Goal: Contribute content

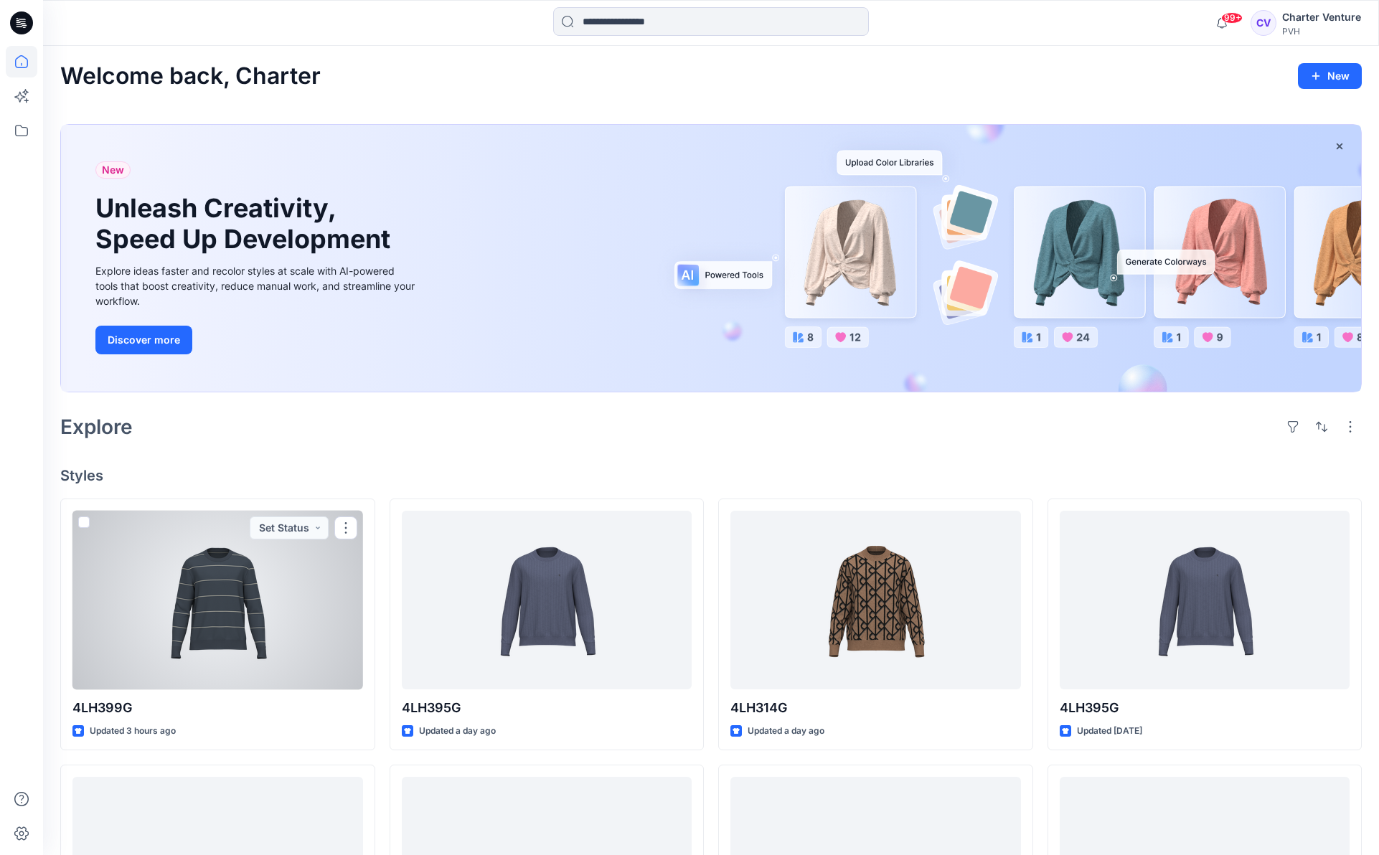
click at [280, 638] on div at bounding box center [217, 600] width 291 height 179
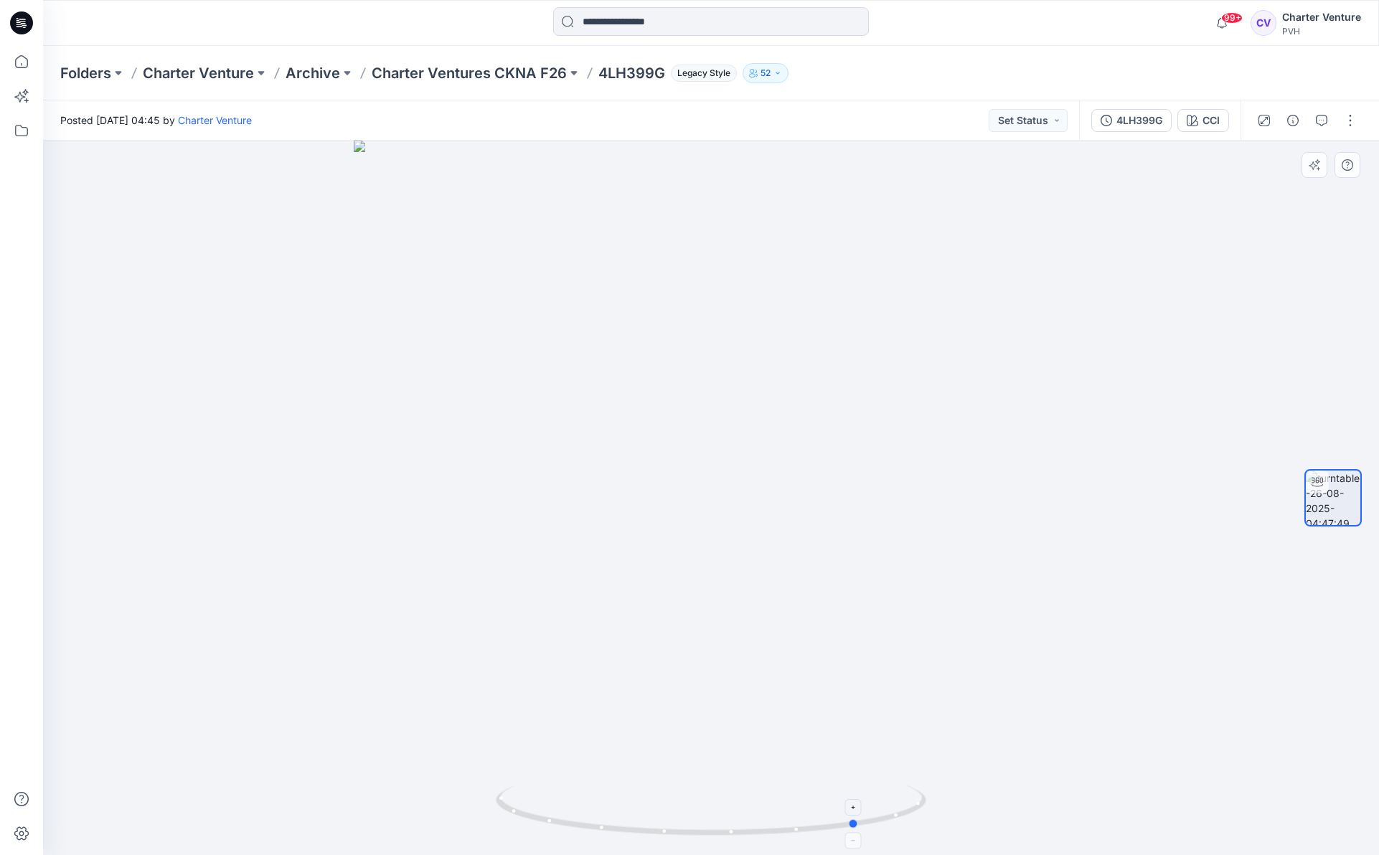
drag, startPoint x: 726, startPoint y: 838, endPoint x: 867, endPoint y: 824, distance: 141.3
click at [867, 824] on icon at bounding box center [713, 812] width 434 height 54
drag, startPoint x: 856, startPoint y: 829, endPoint x: 730, endPoint y: 822, distance: 125.7
click at [730, 822] on icon at bounding box center [713, 812] width 434 height 54
click at [1348, 121] on button "button" at bounding box center [1350, 120] width 23 height 23
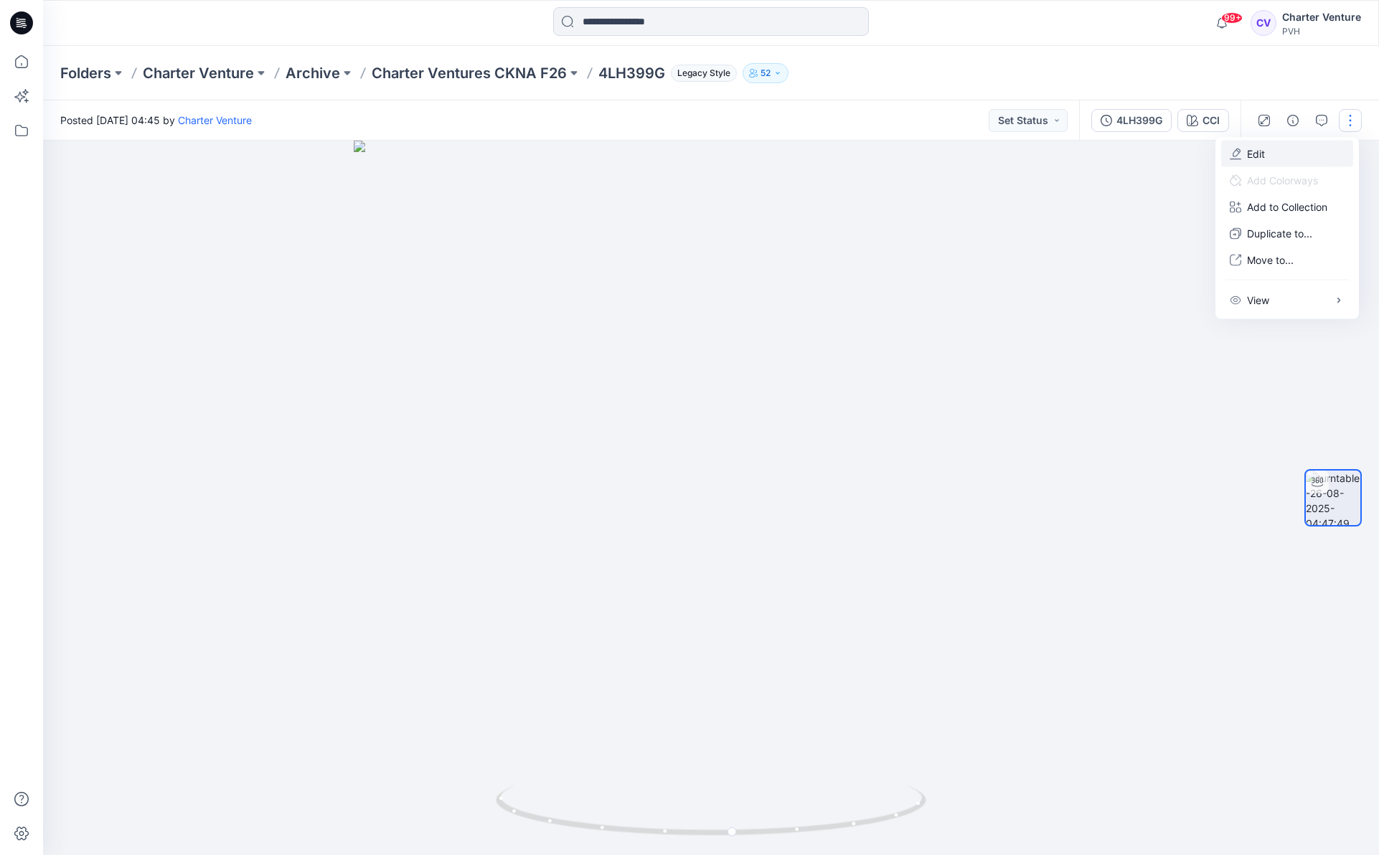
click at [1262, 149] on p "Edit" at bounding box center [1256, 153] width 18 height 15
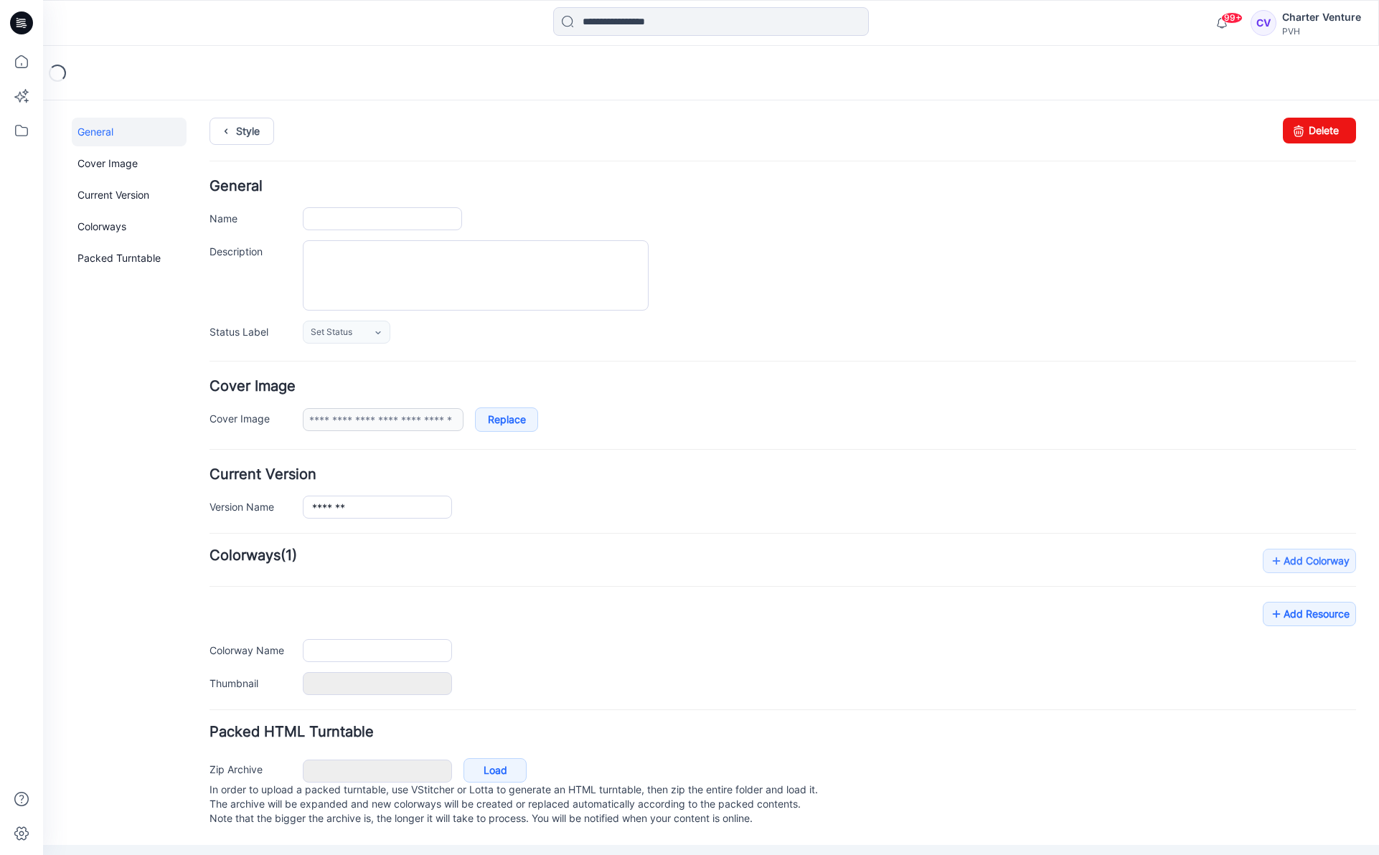
type input "*******"
type input "***"
type input "**********"
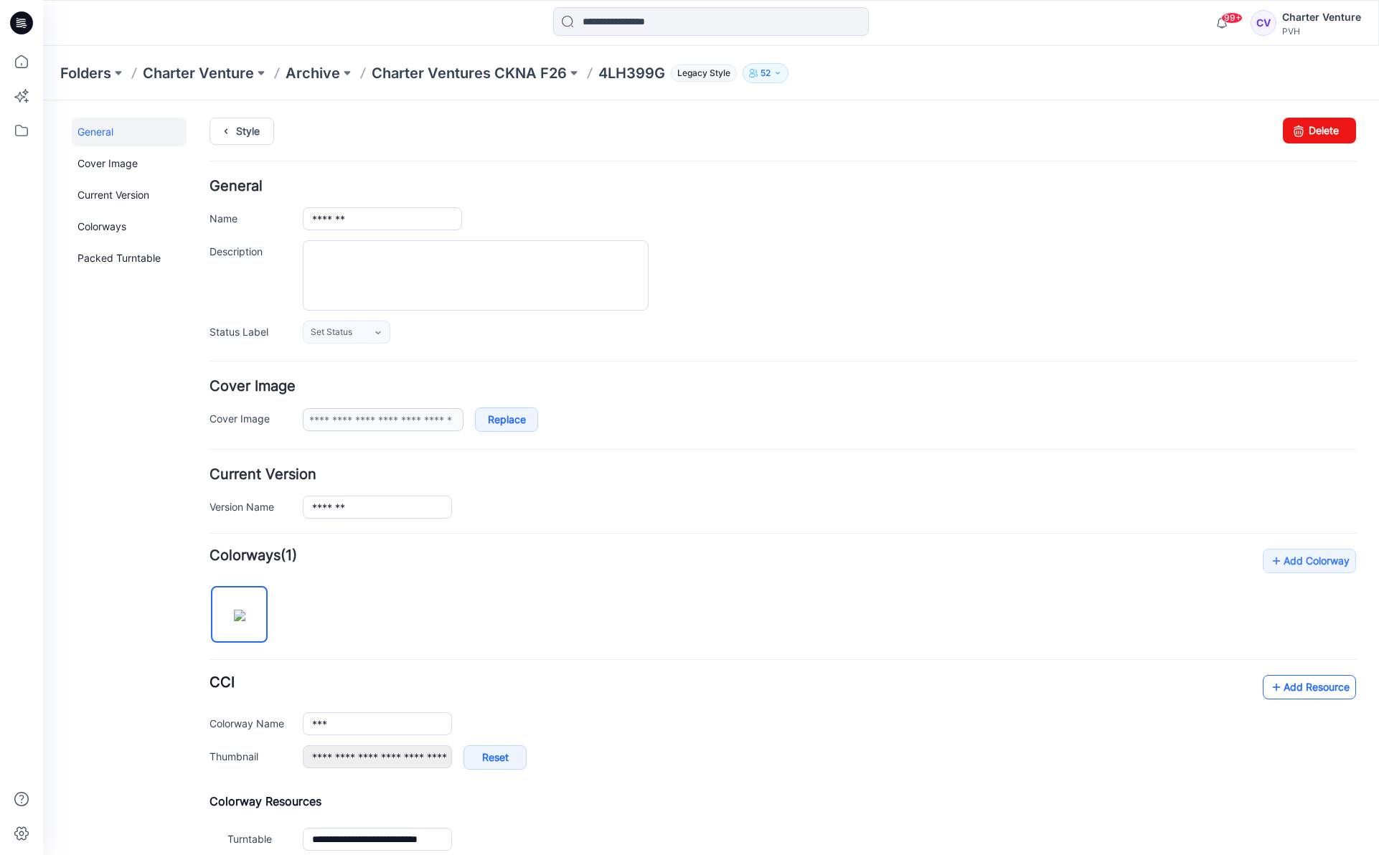
click at [1315, 689] on link "Add Resource" at bounding box center [1308, 687] width 93 height 24
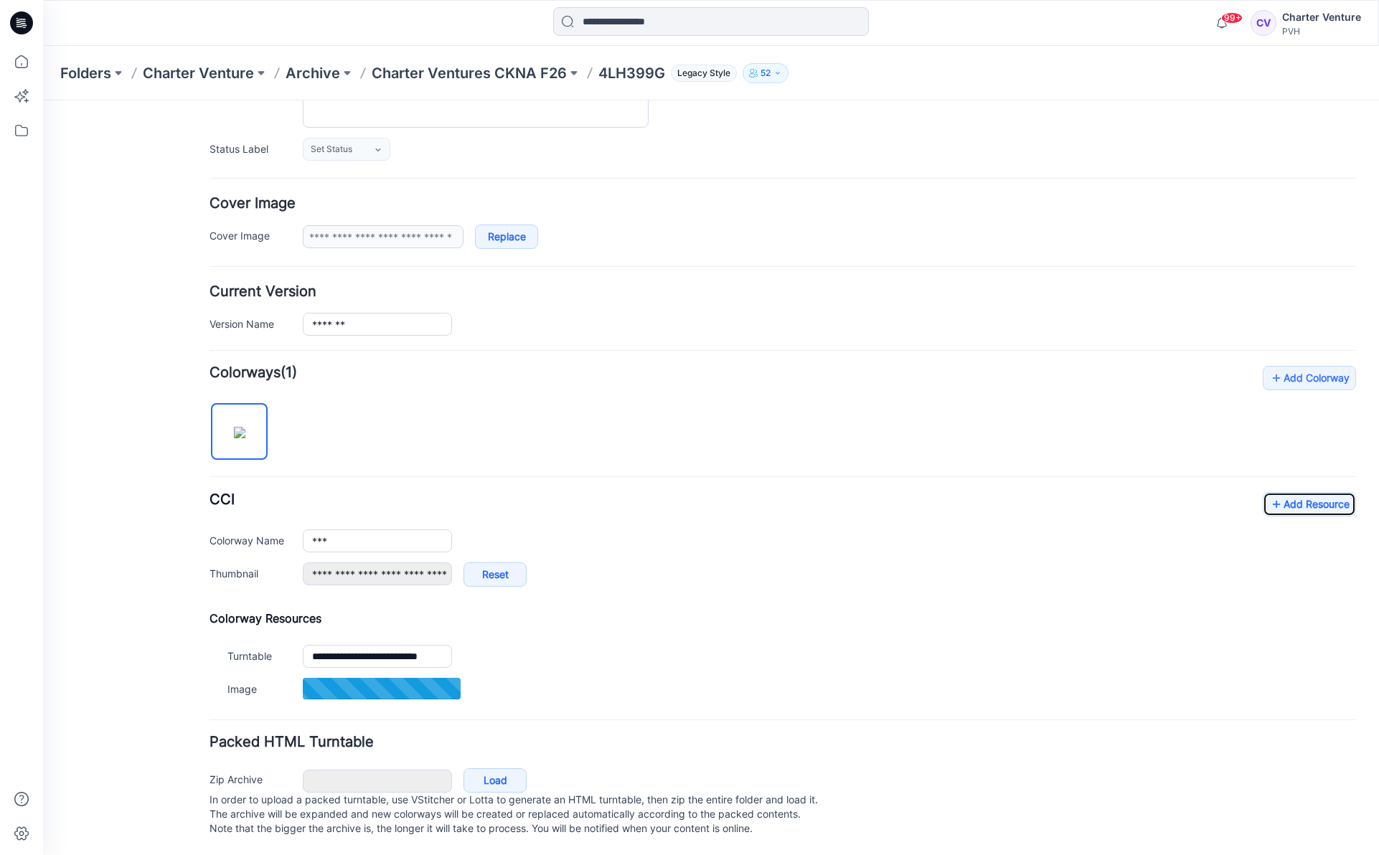
scroll to position [199, 0]
click at [1302, 491] on link "Add Resource" at bounding box center [1308, 503] width 93 height 24
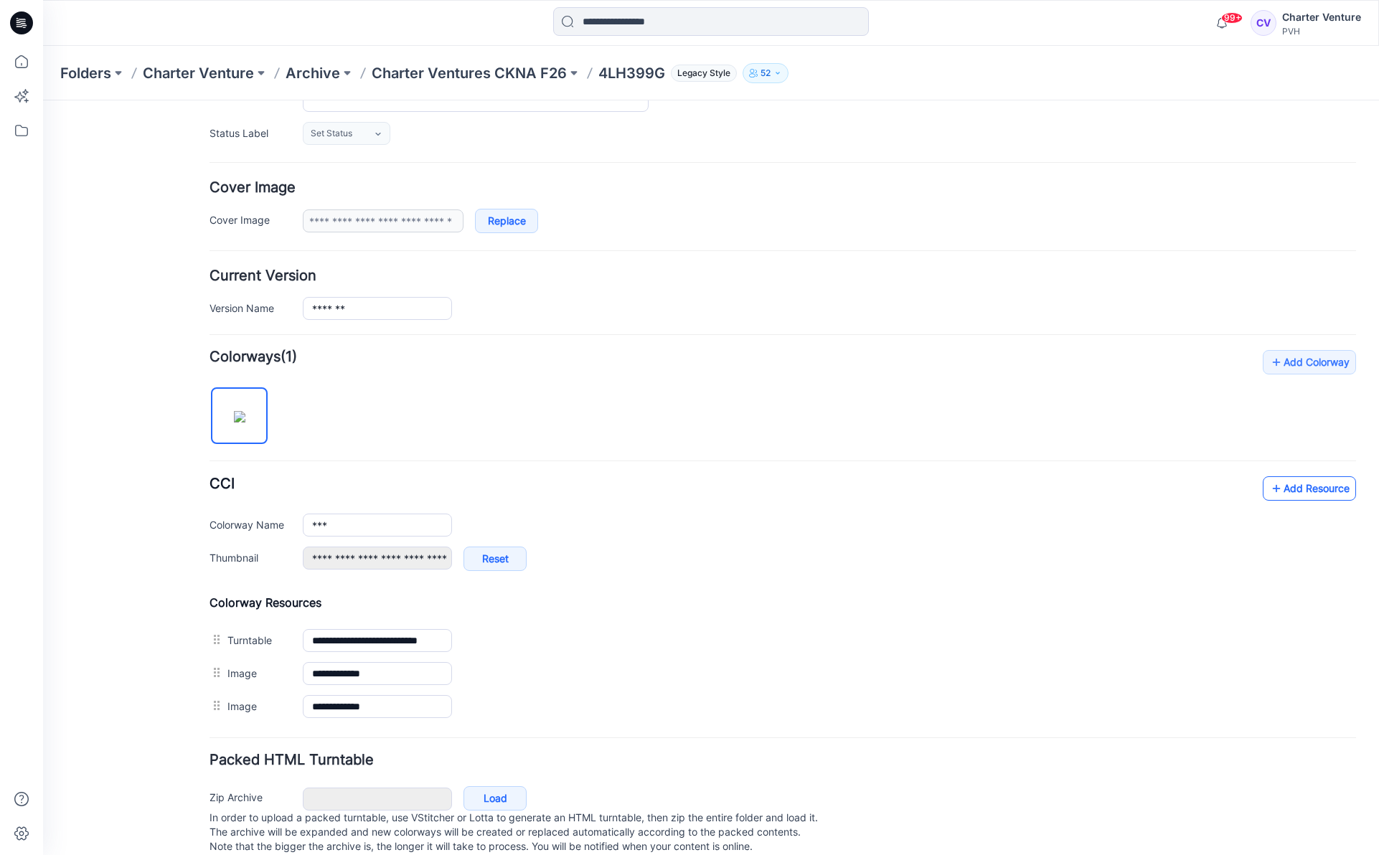
click at [1318, 493] on link "Add Resource" at bounding box center [1308, 488] width 93 height 24
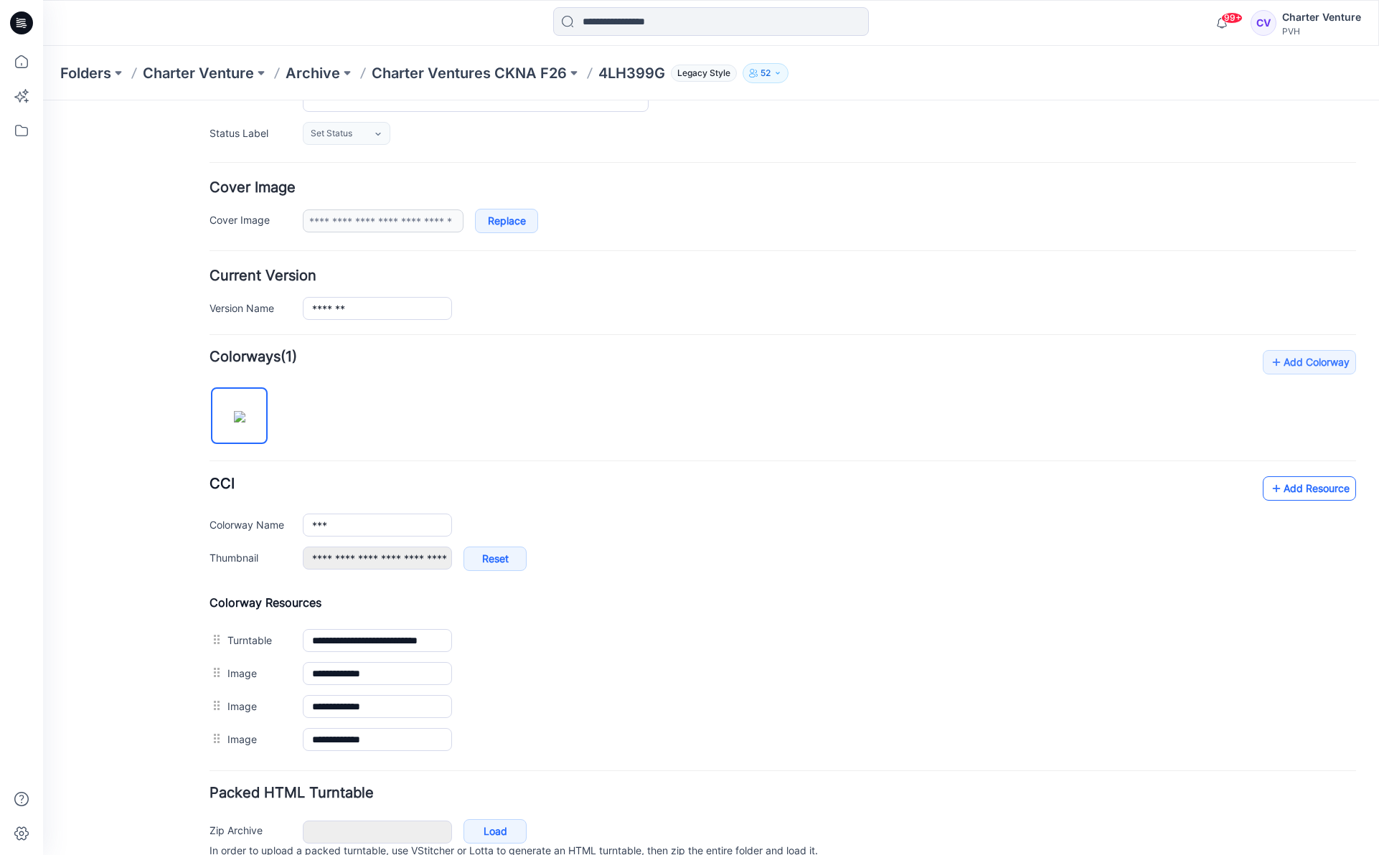
click at [1303, 486] on link "Add Resource" at bounding box center [1308, 488] width 93 height 24
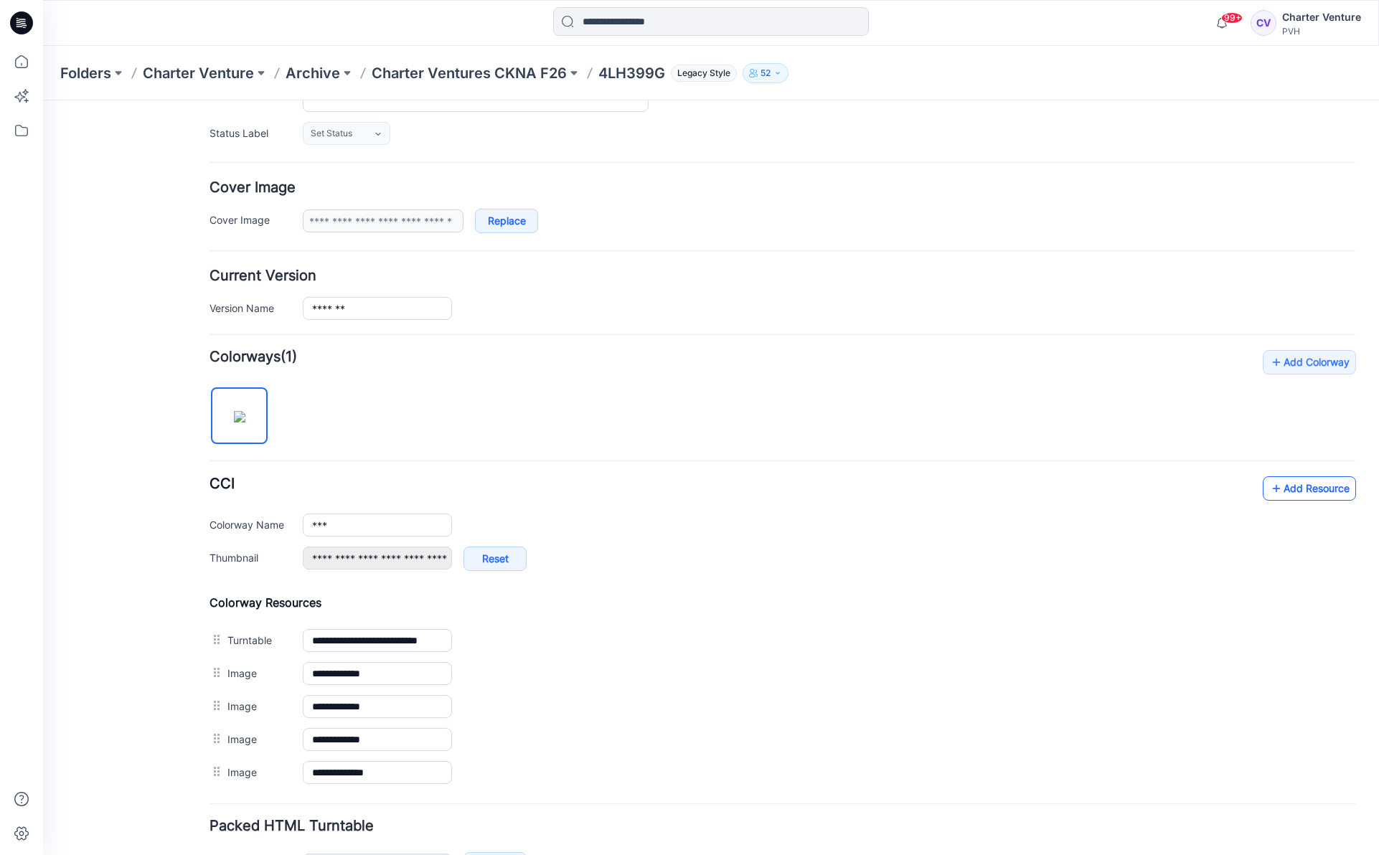
click at [1309, 493] on link "Add Resource" at bounding box center [1308, 488] width 93 height 24
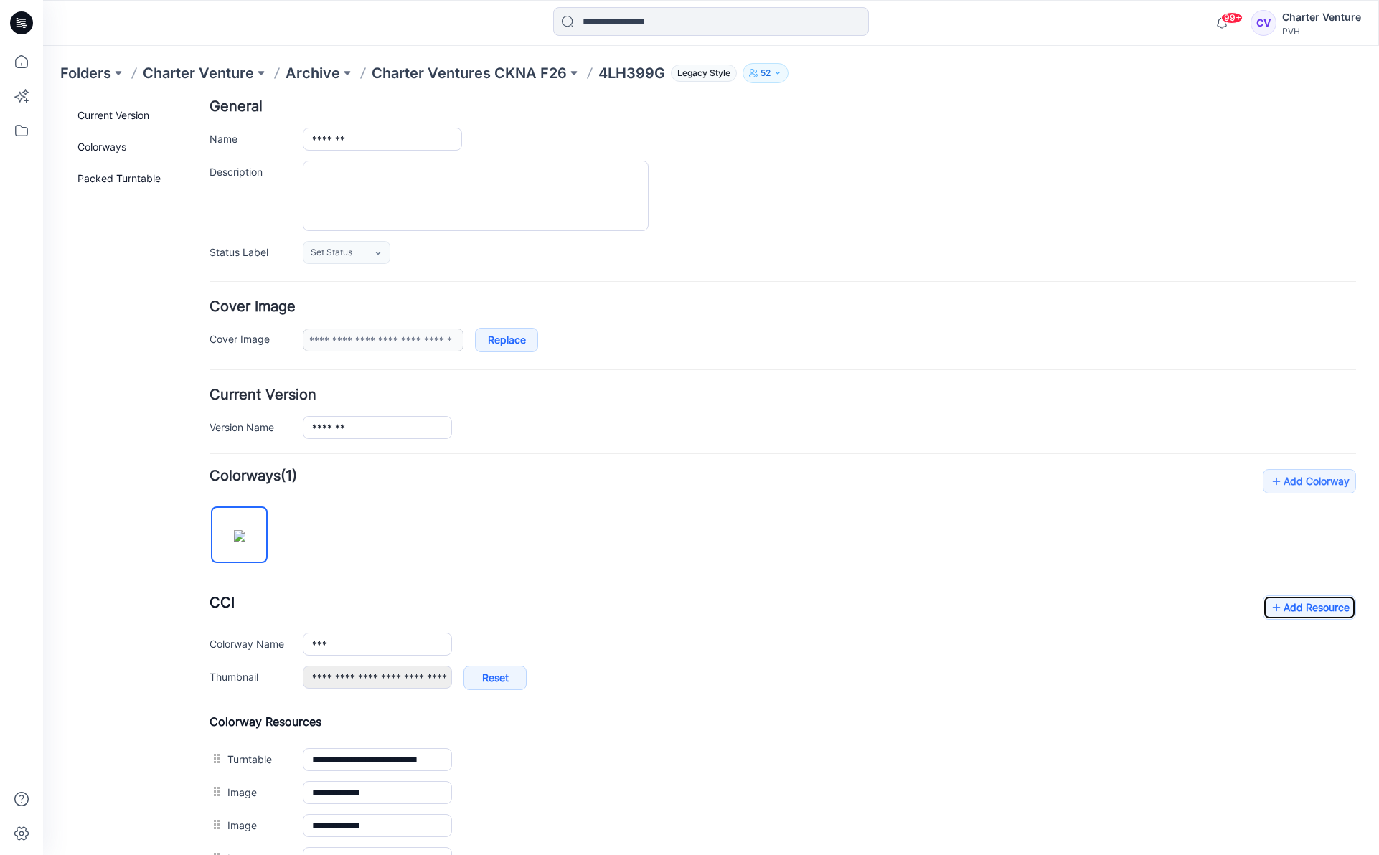
scroll to position [0, 0]
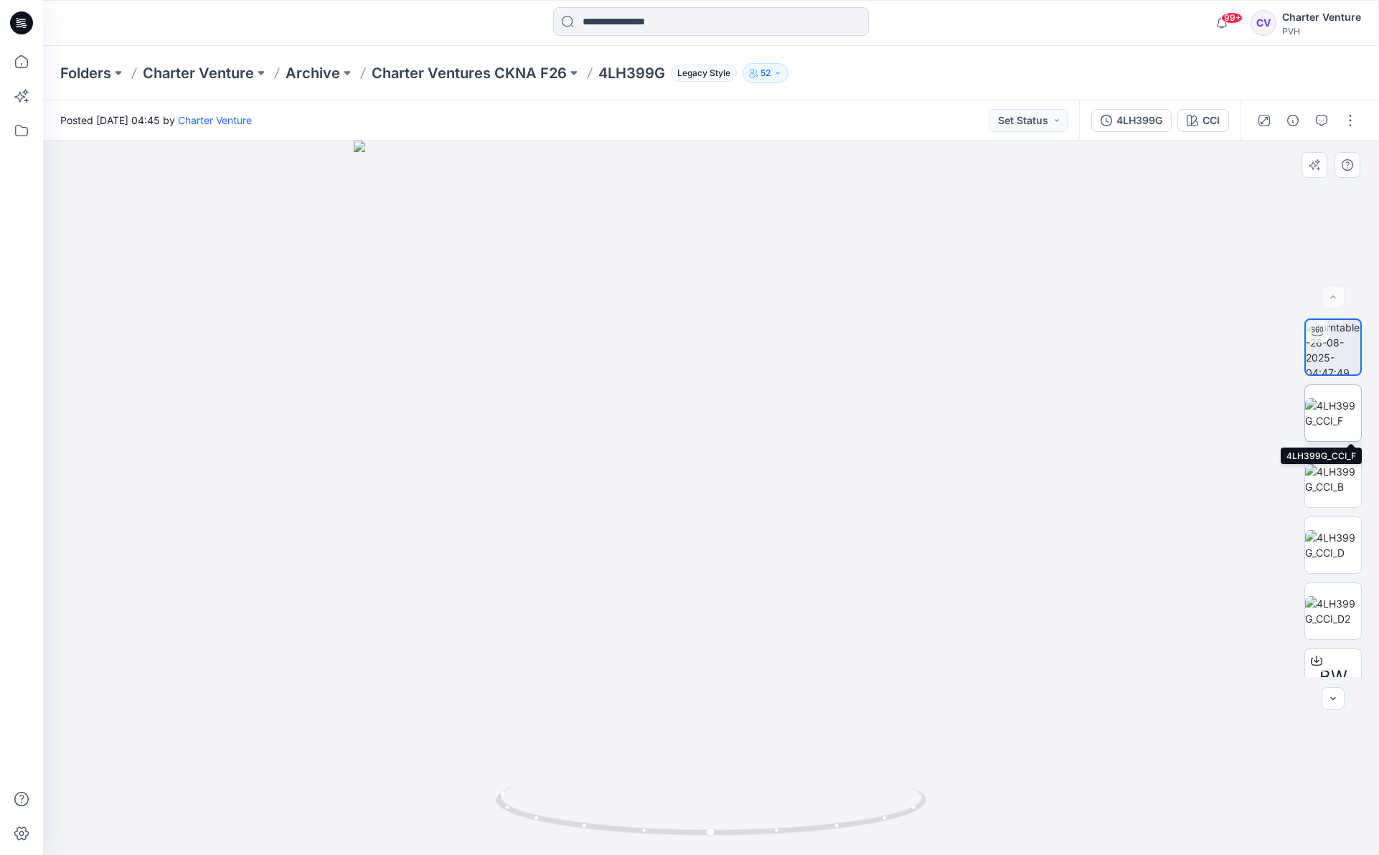
click at [1326, 404] on img at bounding box center [1333, 413] width 56 height 30
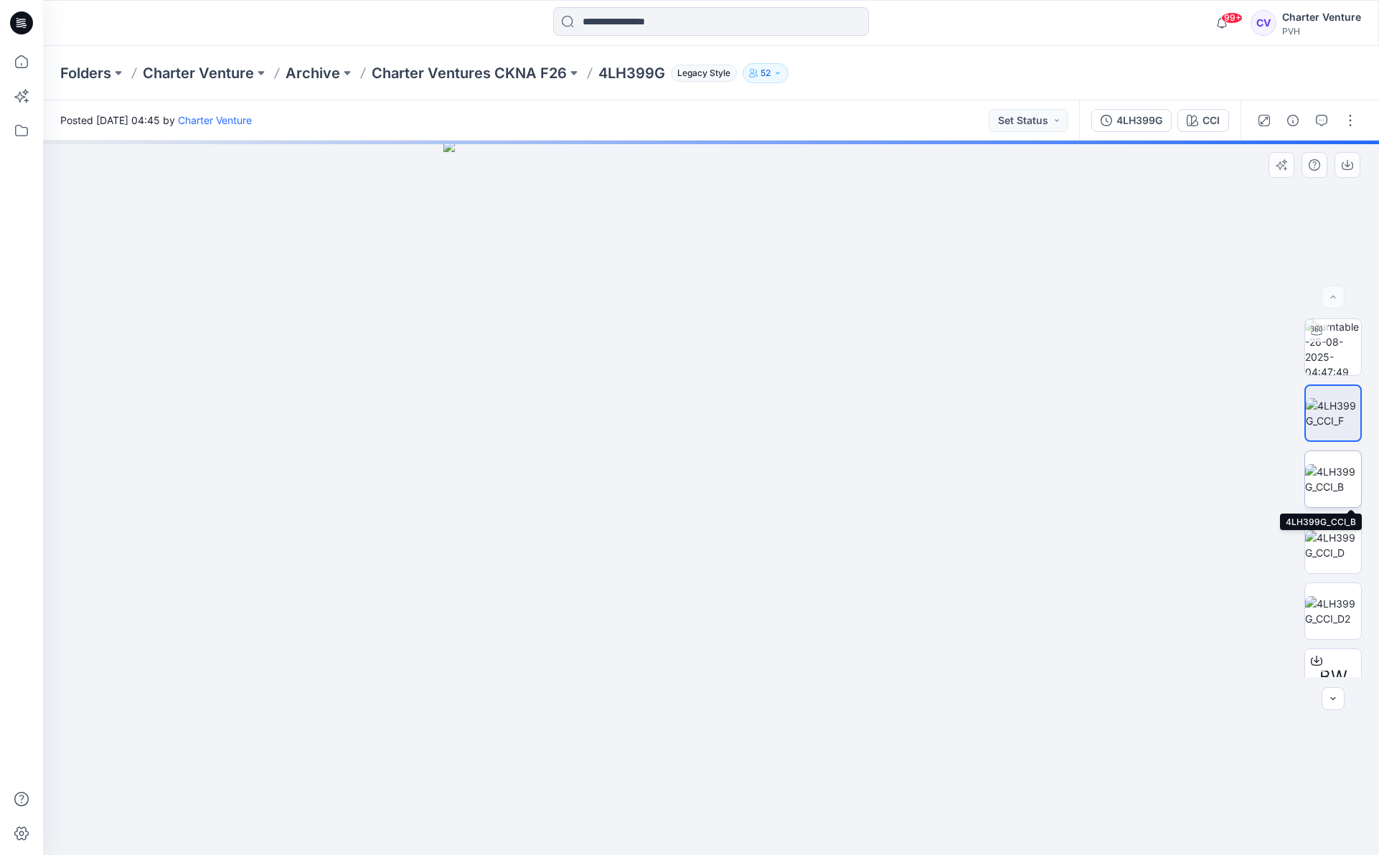
click at [1337, 471] on img at bounding box center [1333, 479] width 56 height 30
click at [1345, 542] on img at bounding box center [1333, 545] width 56 height 30
click at [1325, 610] on img at bounding box center [1333, 611] width 56 height 30
